Goal: Transaction & Acquisition: Purchase product/service

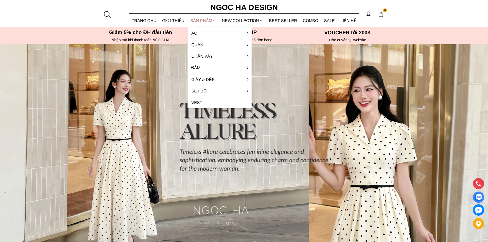
click at [201, 18] on div "SẢN PHẨM" at bounding box center [204, 21] width 32 height 14
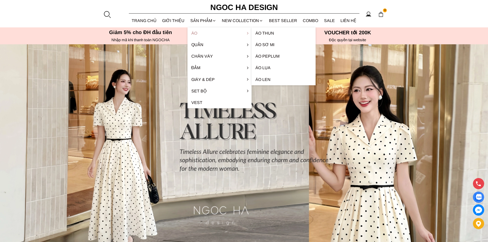
click at [202, 32] on link "Áo" at bounding box center [220, 33] width 64 height 12
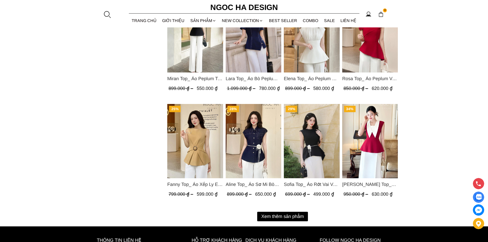
scroll to position [589, 0]
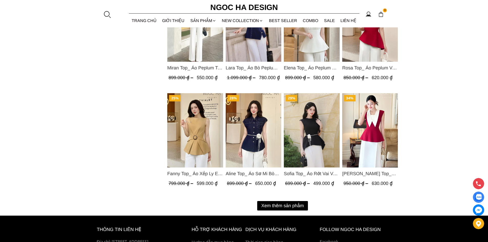
click at [288, 206] on button "Xem thêm sản phẩm" at bounding box center [282, 205] width 51 height 9
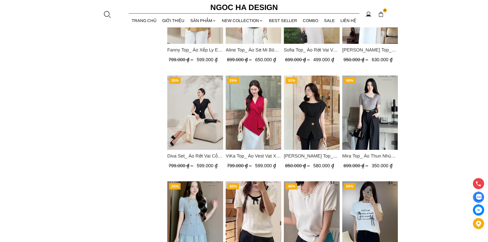
scroll to position [717, 0]
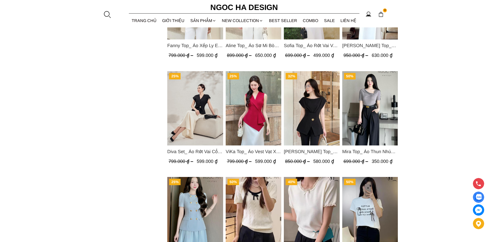
click at [170, 122] on img "Product image - Diva Set_ Áo Rớt Vai Cổ V, Chân Váy Lụa Đuôi Cá A1078+CV134" at bounding box center [195, 108] width 56 height 74
